Goal: Use online tool/utility: Utilize a website feature to perform a specific function

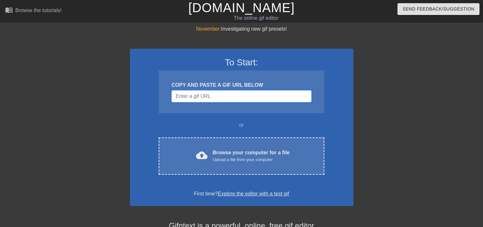
click at [199, 99] on input "Username" at bounding box center [241, 96] width 140 height 12
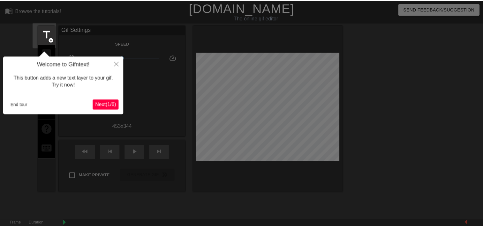
scroll to position [16, 0]
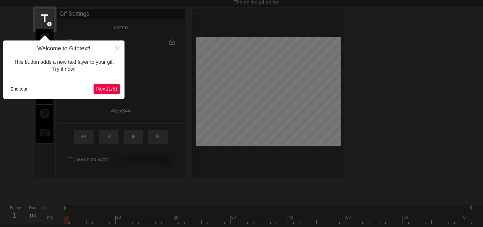
click at [107, 90] on span "Next ( 1 / 6 )" at bounding box center [106, 88] width 21 height 5
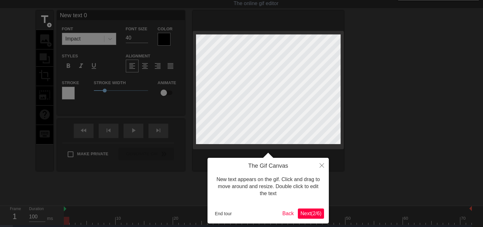
scroll to position [0, 0]
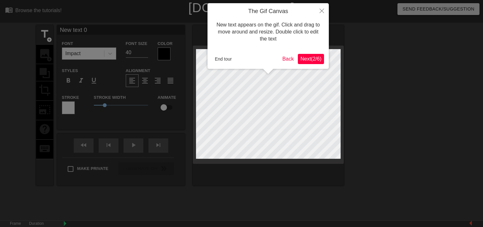
click at [314, 61] on span "Next ( 2 / 6 )" at bounding box center [310, 58] width 21 height 5
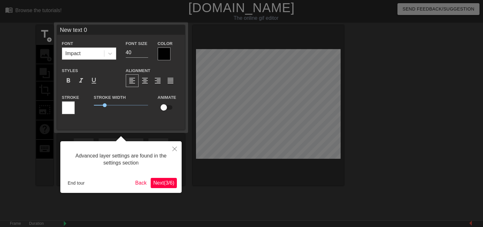
scroll to position [16, 0]
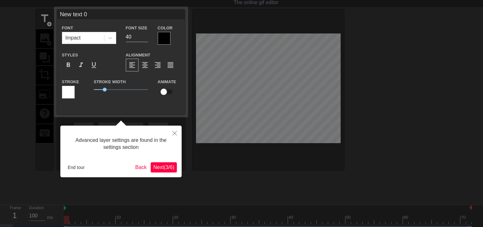
click at [165, 166] on span "Next ( 3 / 6 )" at bounding box center [163, 167] width 21 height 5
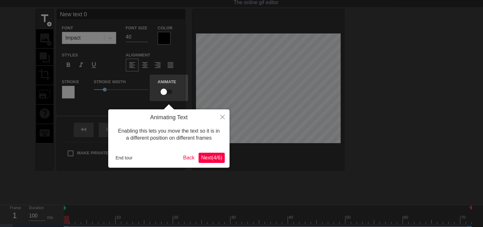
scroll to position [0, 0]
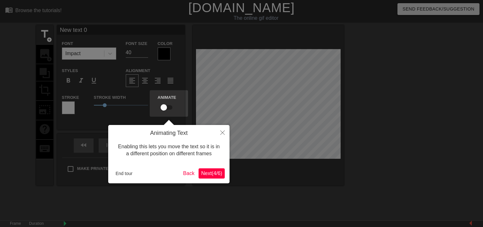
click at [215, 173] on span "Next ( 4 / 6 )" at bounding box center [211, 173] width 21 height 5
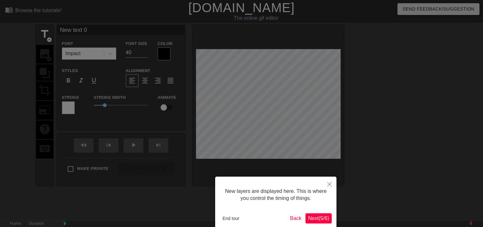
scroll to position [33, 0]
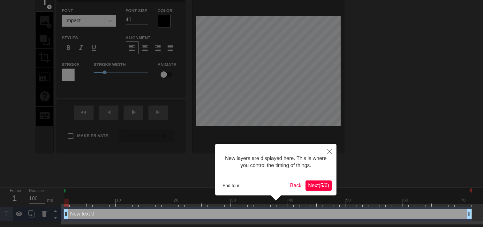
click at [315, 188] on span "Next ( 5 / 6 )" at bounding box center [318, 185] width 21 height 5
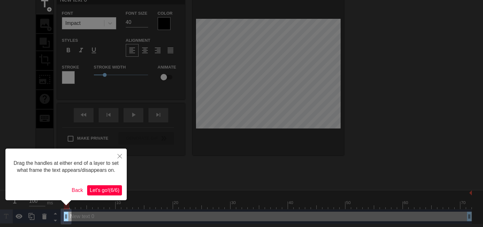
scroll to position [0, 0]
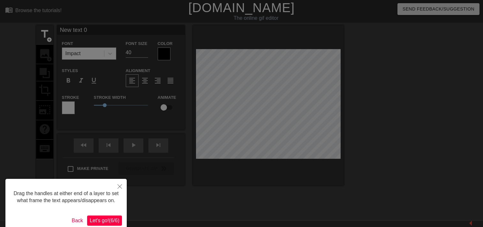
click at [102, 223] on span "Let's go! ( 6 / 6 )" at bounding box center [105, 220] width 30 height 5
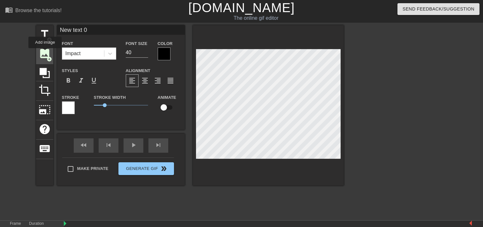
click at [45, 52] on span "image" at bounding box center [45, 54] width 12 height 12
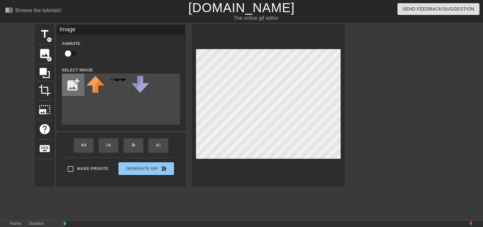
click at [80, 84] on input "file" at bounding box center [73, 85] width 22 height 22
click at [42, 68] on icon at bounding box center [45, 73] width 10 height 10
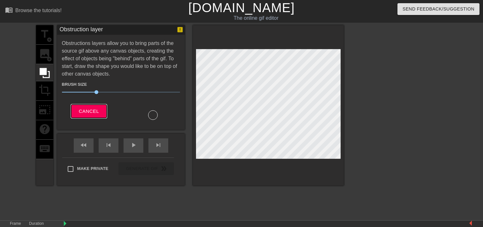
click at [82, 112] on span "Cancel" at bounding box center [89, 111] width 20 height 8
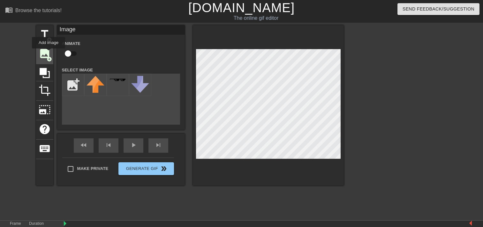
click at [49, 53] on span "image" at bounding box center [45, 54] width 12 height 12
click at [194, 160] on div at bounding box center [268, 105] width 151 height 161
click at [186, 170] on div "title add_circle image add_circle crop photo_size_select_large help keyboard Im…" at bounding box center [190, 105] width 308 height 161
click at [192, 166] on div "title add_circle image add_circle crop photo_size_select_large help keyboard Im…" at bounding box center [190, 105] width 308 height 161
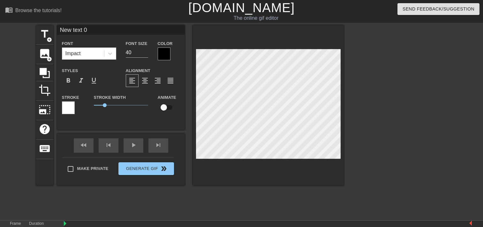
click at [187, 163] on div "title add_circle image add_circle crop photo_size_select_large help keyboard Ne…" at bounding box center [190, 105] width 308 height 161
click at [44, 61] on div "image add_circle" at bounding box center [44, 54] width 17 height 19
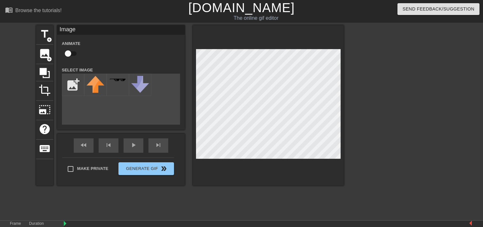
click at [183, 167] on div "title add_circle image add_circle crop photo_size_select_large help keyboard Im…" at bounding box center [190, 105] width 308 height 161
click at [74, 87] on input "file" at bounding box center [73, 85] width 22 height 22
type input "C:\fakepath\pilot.png"
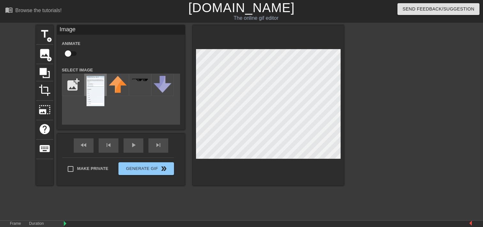
click at [97, 96] on img at bounding box center [96, 91] width 18 height 30
click at [44, 113] on span "photo_size_select_large" at bounding box center [45, 110] width 12 height 12
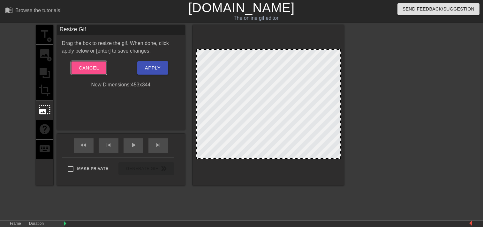
click at [79, 70] on span "Cancel" at bounding box center [89, 68] width 20 height 8
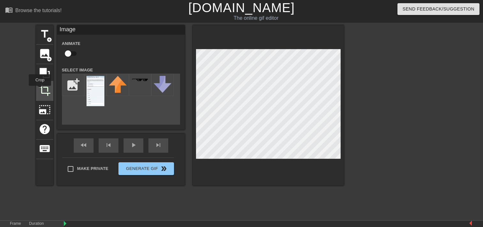
click at [40, 90] on span "crop" at bounding box center [45, 90] width 12 height 12
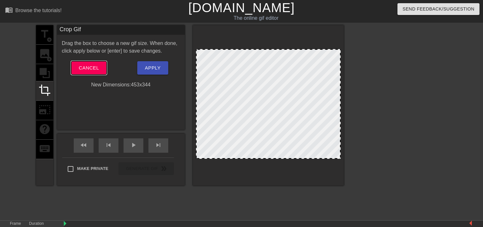
click at [81, 69] on span "Cancel" at bounding box center [89, 68] width 20 height 8
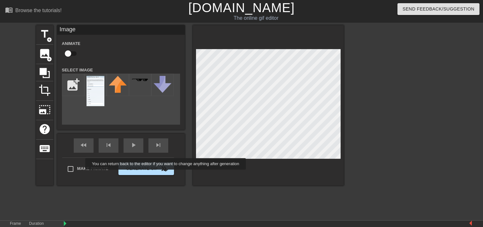
click at [164, 174] on div "title add_circle image add_circle crop photo_size_select_large help keyboard Im…" at bounding box center [190, 105] width 308 height 161
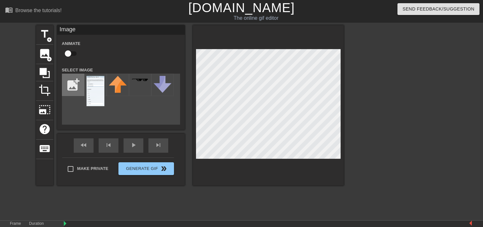
click at [70, 89] on input "file" at bounding box center [73, 85] width 22 height 22
type input "C:\fakepath\pilot.jpeg"
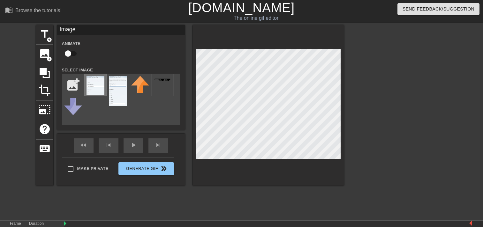
click at [97, 86] on img at bounding box center [96, 85] width 18 height 19
click at [94, 87] on img at bounding box center [96, 85] width 18 height 19
click at [68, 53] on input "checkbox" at bounding box center [68, 54] width 36 height 12
click at [71, 53] on input "checkbox" at bounding box center [74, 54] width 36 height 12
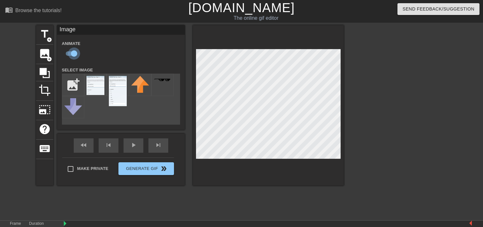
checkbox input "false"
click at [92, 87] on img at bounding box center [96, 85] width 18 height 19
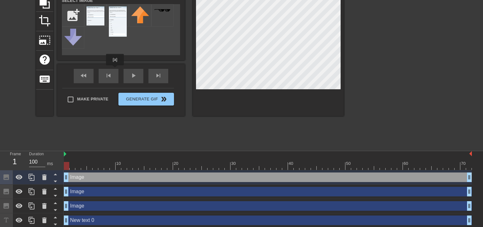
scroll to position [71, 0]
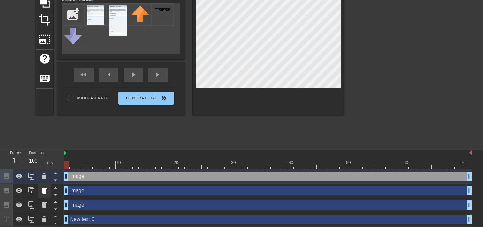
click at [41, 191] on icon at bounding box center [45, 191] width 8 height 8
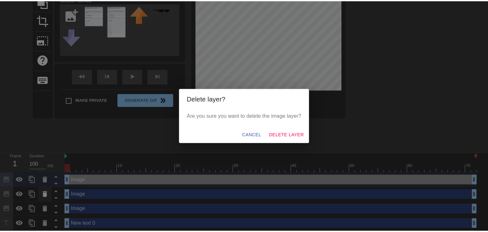
scroll to position [66, 0]
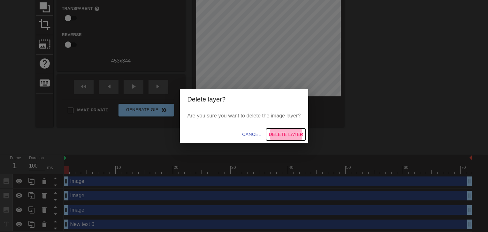
click at [275, 132] on span "Delete Layer" at bounding box center [285, 135] width 34 height 8
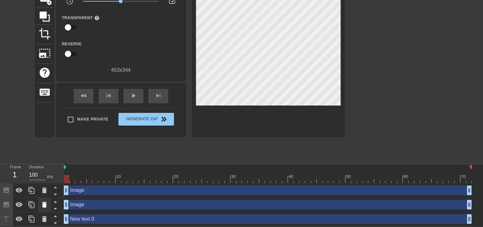
click at [42, 203] on icon at bounding box center [45, 205] width 8 height 8
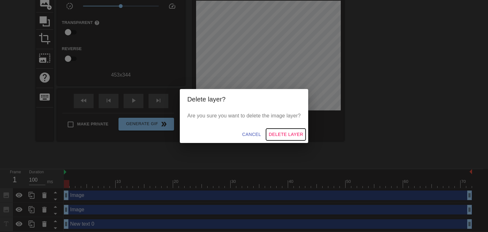
click at [275, 134] on span "Delete Layer" at bounding box center [285, 135] width 34 height 8
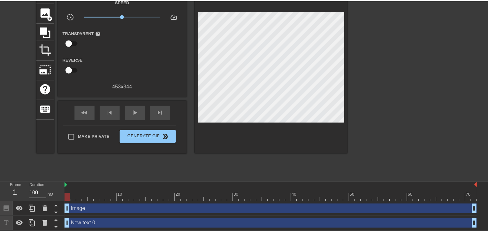
scroll to position [37, 0]
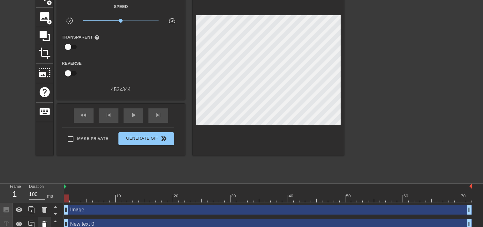
click at [45, 225] on icon at bounding box center [44, 225] width 4 height 6
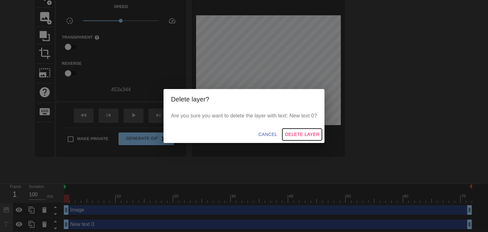
click at [297, 131] on span "Delete Layer" at bounding box center [302, 135] width 34 height 8
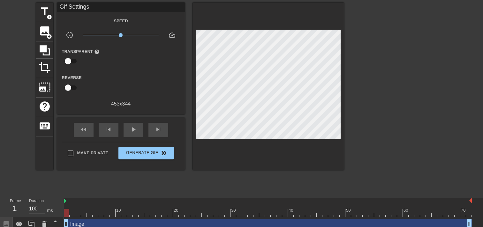
scroll to position [27, 0]
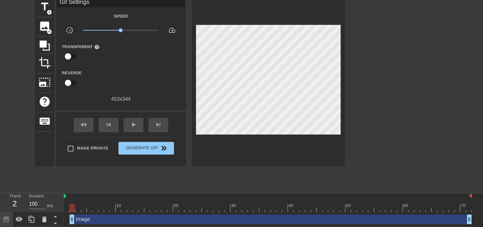
drag, startPoint x: 66, startPoint y: 220, endPoint x: 75, endPoint y: 220, distance: 8.6
click at [75, 220] on div "Image drag_handle drag_handle" at bounding box center [271, 220] width 402 height 10
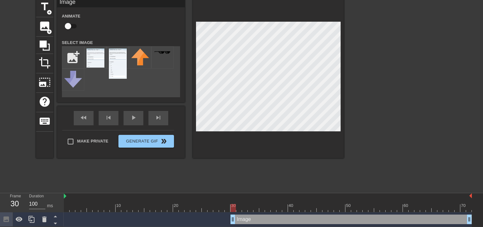
drag, startPoint x: 73, startPoint y: 220, endPoint x: 233, endPoint y: 221, distance: 160.6
click at [233, 221] on div "Image drag_handle drag_handle" at bounding box center [350, 220] width 241 height 10
click at [20, 222] on icon at bounding box center [19, 220] width 8 height 8
click at [92, 57] on img at bounding box center [96, 58] width 18 height 19
click at [93, 57] on img at bounding box center [96, 58] width 18 height 19
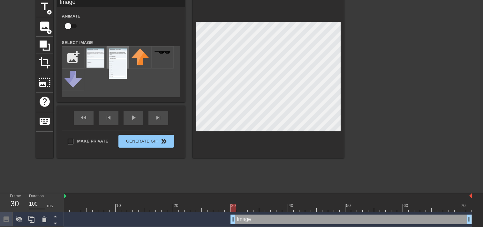
click at [123, 59] on img at bounding box center [118, 64] width 18 height 30
click at [147, 60] on img at bounding box center [140, 57] width 18 height 17
click at [162, 59] on div at bounding box center [162, 57] width 22 height 22
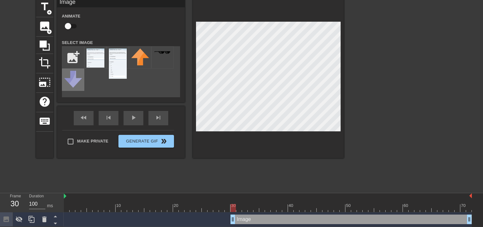
click at [79, 79] on img at bounding box center [73, 79] width 18 height 17
click at [49, 28] on span "image" at bounding box center [45, 26] width 12 height 12
click at [177, 149] on div "title add_circle image add_circle crop photo_size_select_large help keyboard Im…" at bounding box center [190, 78] width 308 height 161
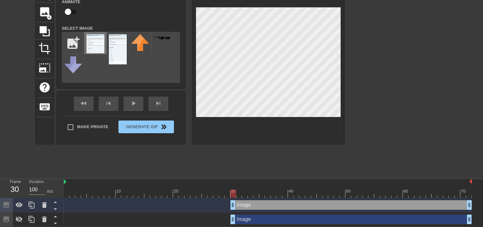
click at [88, 42] on img at bounding box center [96, 43] width 18 height 19
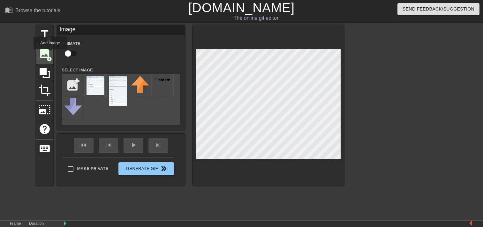
click at [50, 53] on span "image" at bounding box center [45, 54] width 12 height 12
click at [97, 91] on img at bounding box center [96, 85] width 18 height 19
click at [341, 64] on div at bounding box center [268, 105] width 151 height 161
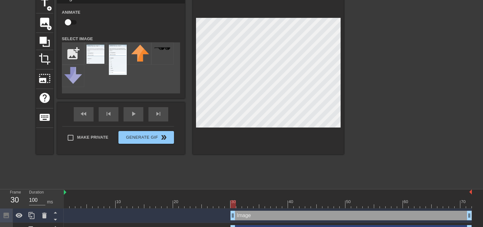
scroll to position [57, 0]
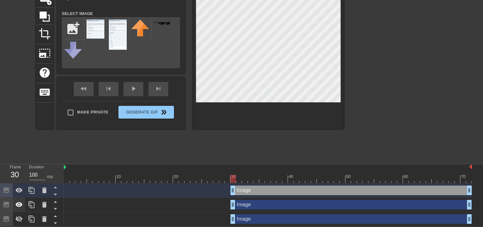
click at [20, 203] on icon at bounding box center [19, 204] width 7 height 5
click at [21, 219] on icon at bounding box center [19, 219] width 7 height 6
click at [21, 219] on icon at bounding box center [19, 219] width 7 height 5
click at [20, 193] on icon at bounding box center [19, 191] width 8 height 8
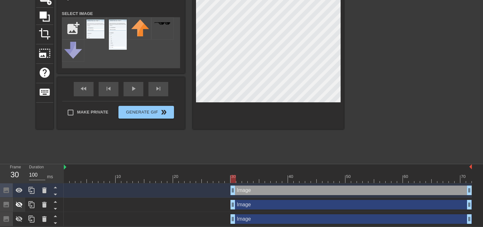
click at [19, 204] on icon at bounding box center [19, 205] width 8 height 8
click at [19, 204] on icon at bounding box center [19, 204] width 7 height 5
click at [136, 96] on div "play_arrow" at bounding box center [134, 89] width 20 height 14
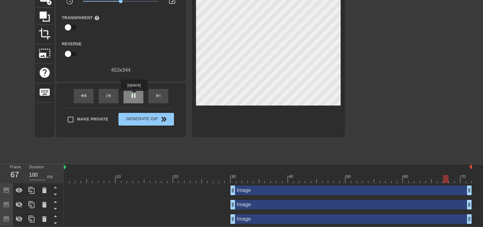
click at [134, 95] on span "pause" at bounding box center [134, 96] width 8 height 8
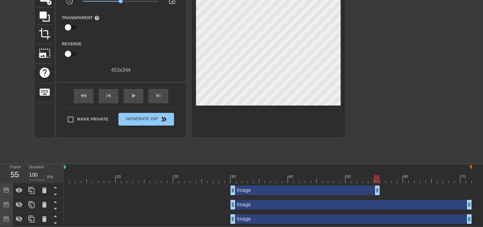
drag, startPoint x: 469, startPoint y: 189, endPoint x: 376, endPoint y: 186, distance: 92.6
click at [376, 186] on div "Image drag_handle drag_handle" at bounding box center [304, 191] width 149 height 10
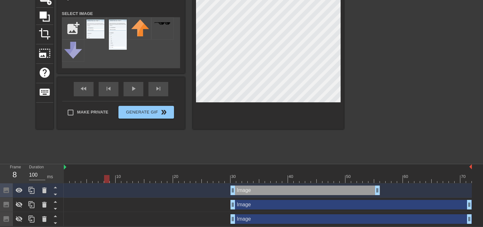
drag, startPoint x: 377, startPoint y: 177, endPoint x: 97, endPoint y: 179, distance: 279.7
click at [104, 179] on div at bounding box center [106, 179] width 5 height 8
click at [131, 96] on div "play_arrow" at bounding box center [134, 89] width 20 height 14
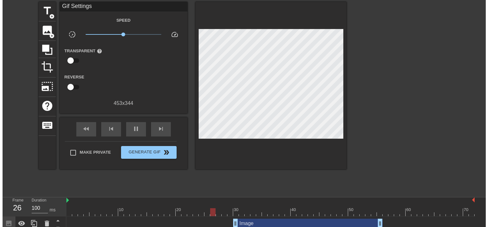
scroll to position [0, 0]
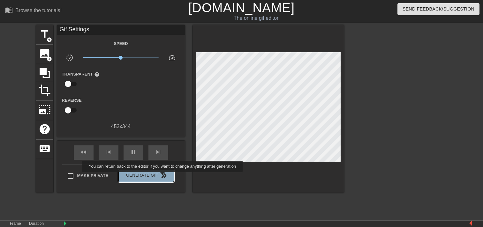
click at [162, 177] on span "double_arrow" at bounding box center [164, 176] width 8 height 8
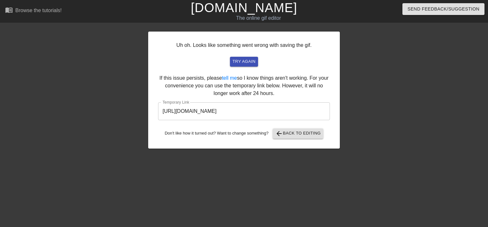
drag, startPoint x: 298, startPoint y: 109, endPoint x: 142, endPoint y: 111, distance: 155.8
click at [142, 111] on div "Uh oh. Looks like something went wrong with saving the gif. try again If this i…" at bounding box center [244, 121] width 488 height 192
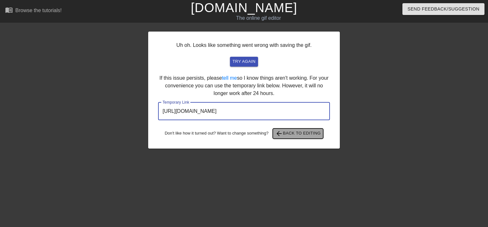
click at [313, 131] on span "arrow_back Back to Editing" at bounding box center [298, 134] width 46 height 8
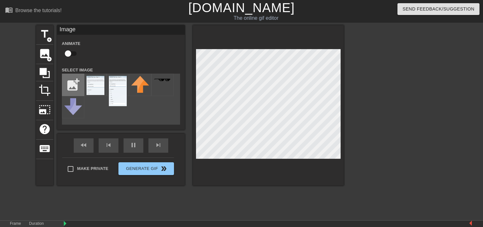
click at [69, 84] on input "file" at bounding box center [73, 85] width 22 height 22
type input "C:\fakepath\Screenshot [DATE] 124725.png"
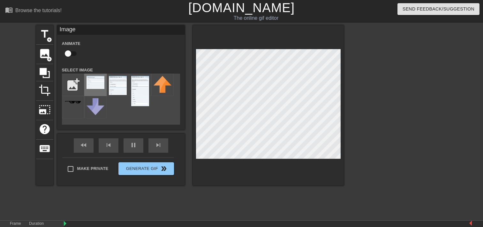
click at [94, 82] on img at bounding box center [96, 82] width 18 height 13
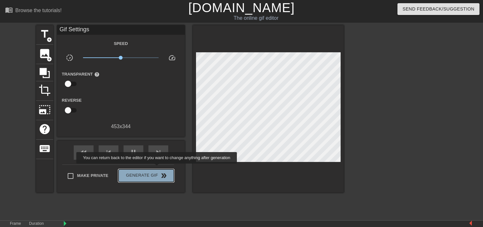
click at [156, 175] on div "Make Private Generate Gif double_arrow" at bounding box center [118, 177] width 112 height 25
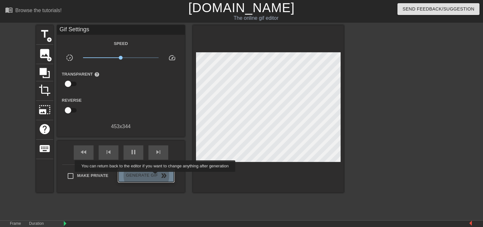
click at [155, 176] on span "Generate Gif double_arrow" at bounding box center [146, 176] width 50 height 8
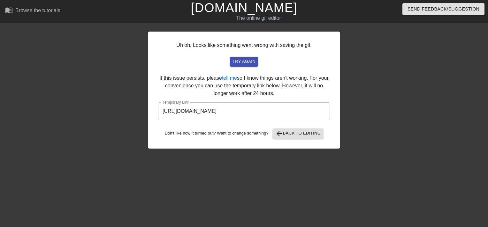
drag, startPoint x: 294, startPoint y: 114, endPoint x: 154, endPoint y: 113, distance: 139.8
click at [154, 113] on div "Uh oh. Looks like something went wrong with saving the gif. try again If this i…" at bounding box center [244, 90] width 192 height 117
